Goal: Information Seeking & Learning: Learn about a topic

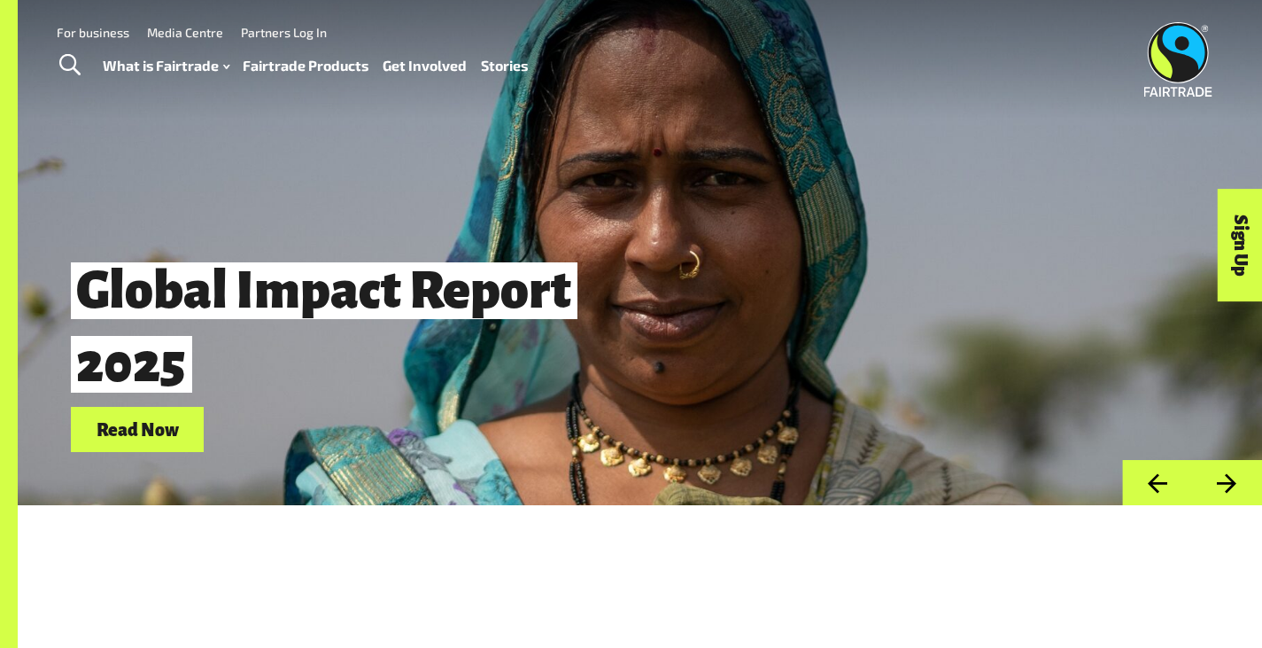
click at [765, 262] on div "Global Impact Report 2025 Read Now" at bounding box center [543, 350] width 945 height 203
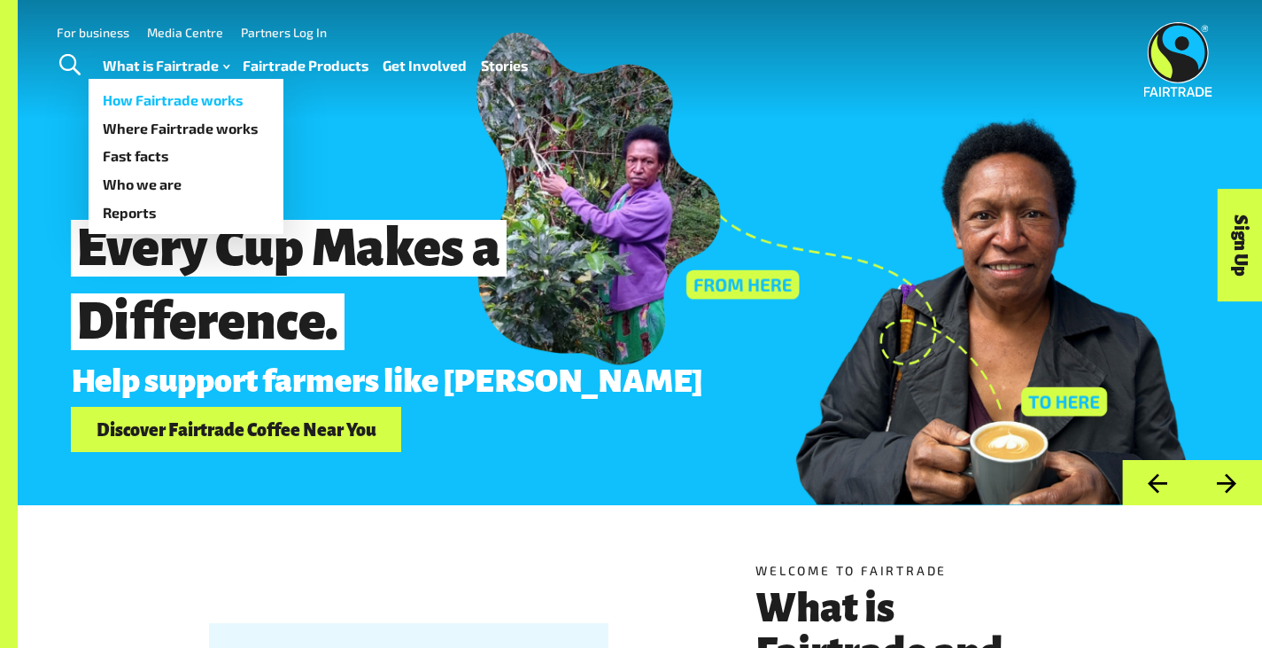
click at [192, 100] on link "How Fairtrade works" at bounding box center [186, 100] width 195 height 28
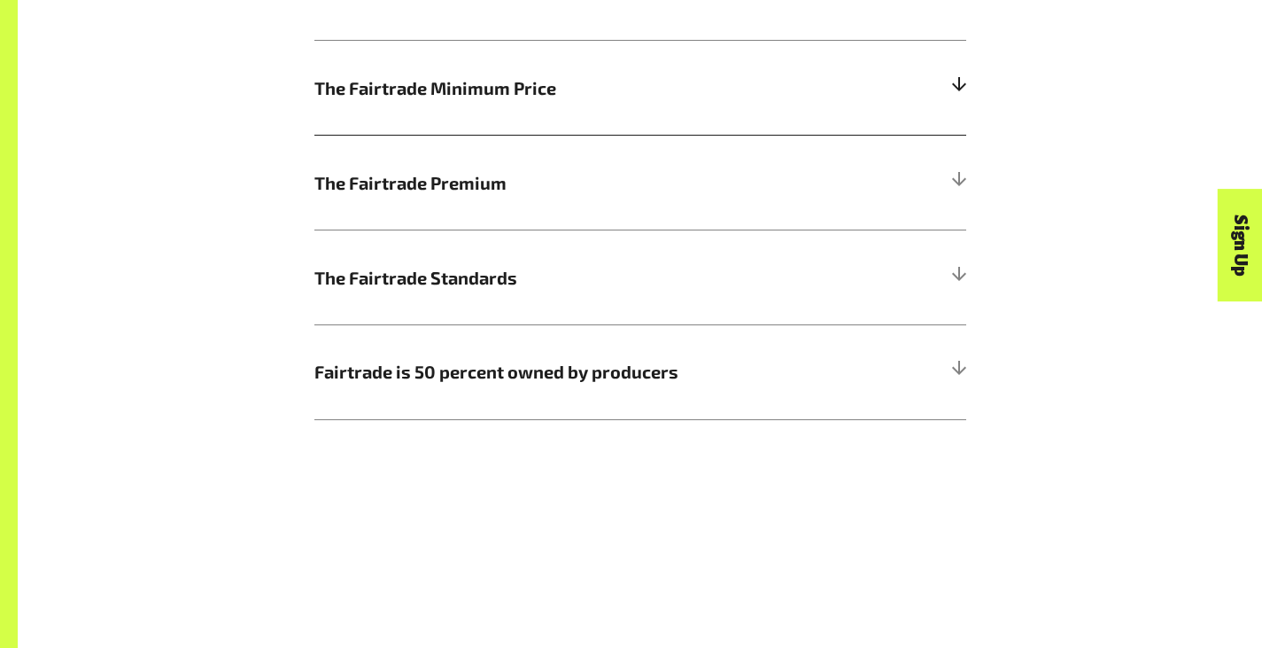
scroll to position [1063, 0]
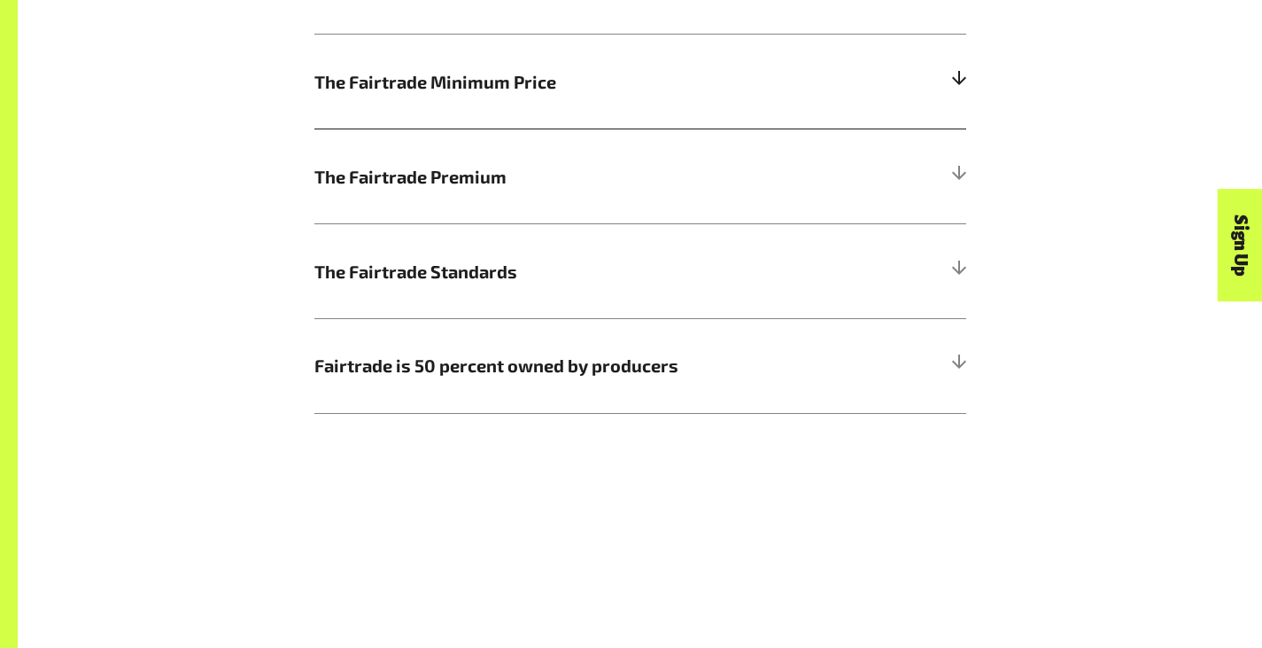
click at [538, 284] on span "The Fairtrade Standards" at bounding box center [558, 271] width 489 height 27
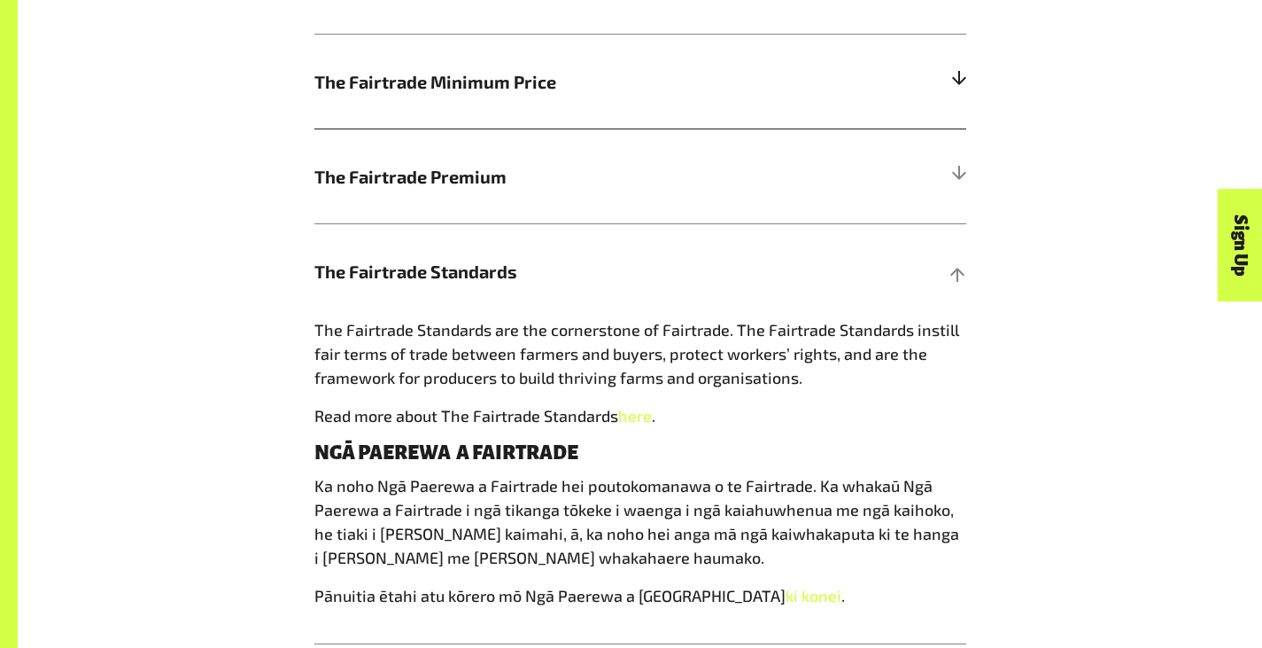
click at [507, 75] on span "The Fairtrade Minimum Price" at bounding box center [558, 81] width 489 height 27
